Goal: Information Seeking & Learning: Compare options

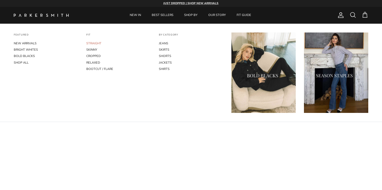
click at [97, 42] on link "STRAIGHT" at bounding box center [118, 43] width 64 height 6
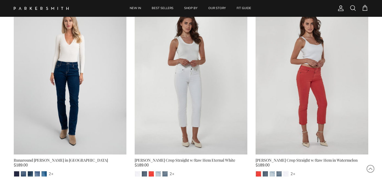
scroll to position [1371, 0]
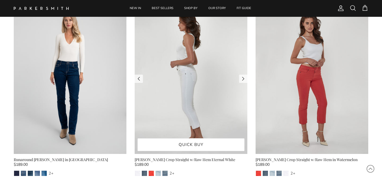
click at [174, 101] on img at bounding box center [191, 79] width 113 height 150
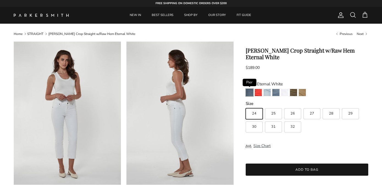
click at [246, 89] on img "Pier" at bounding box center [249, 92] width 7 height 7
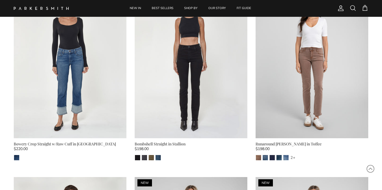
scroll to position [247, 0]
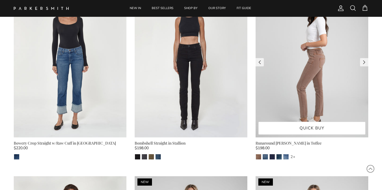
click at [290, 83] on img at bounding box center [312, 62] width 113 height 150
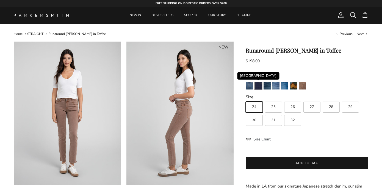
click at [258, 86] on img "Camden" at bounding box center [258, 85] width 7 height 7
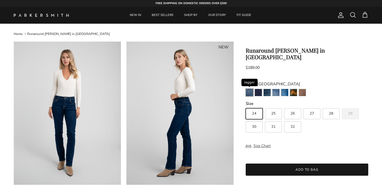
click at [250, 89] on img "Jagger" at bounding box center [249, 92] width 7 height 7
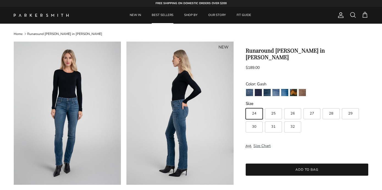
click at [164, 15] on link "BEST SELLERS" at bounding box center [163, 15] width 32 height 17
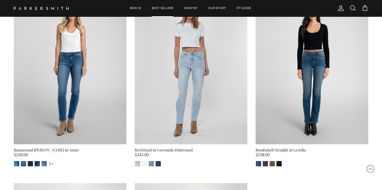
scroll to position [1193, 0]
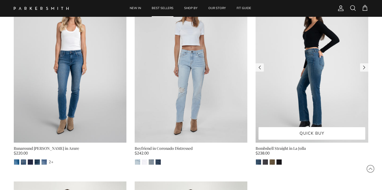
click at [331, 67] on img at bounding box center [312, 67] width 113 height 150
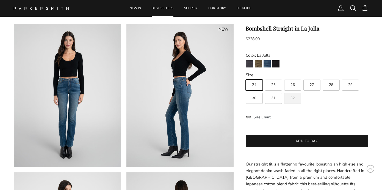
scroll to position [9, 0]
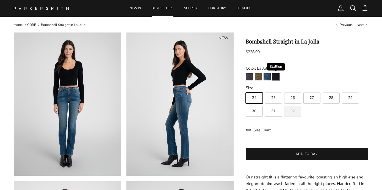
click at [275, 76] on img "Stallion" at bounding box center [276, 76] width 7 height 7
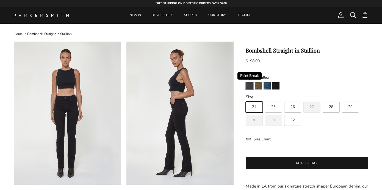
click at [249, 84] on img "Point Break" at bounding box center [249, 85] width 7 height 7
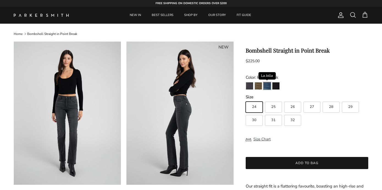
click at [268, 86] on img "La Jolla" at bounding box center [267, 85] width 7 height 7
